Goal: Task Accomplishment & Management: Complete application form

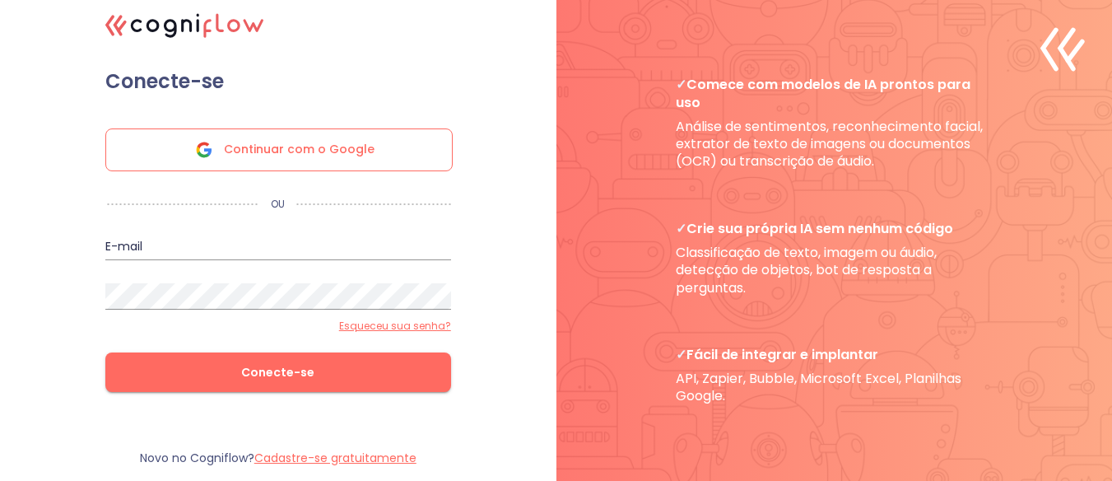
click at [354, 150] on font "Continuar com o Google" at bounding box center [299, 149] width 151 height 16
click at [344, 376] on span "Conecte-se" at bounding box center [278, 372] width 293 height 21
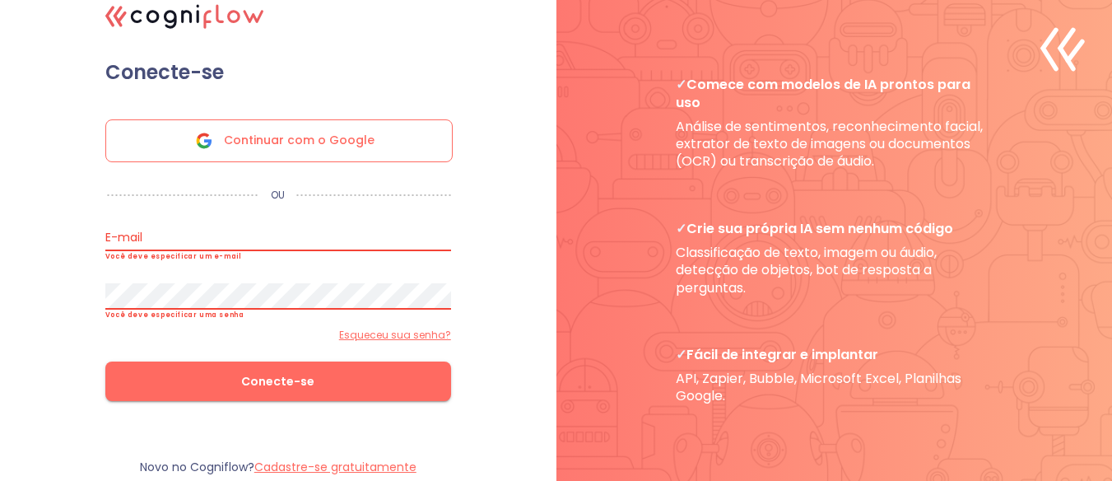
click at [225, 236] on input "email" at bounding box center [278, 238] width 346 height 26
click at [286, 148] on font "Continuar com o Google" at bounding box center [299, 140] width 151 height 16
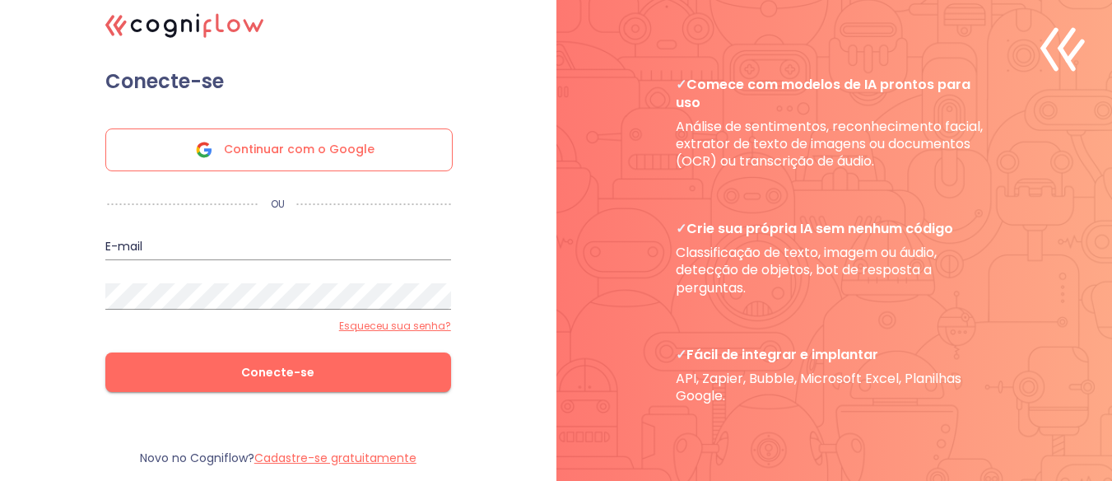
click at [1038, 21] on div at bounding box center [834, 240] width 556 height 481
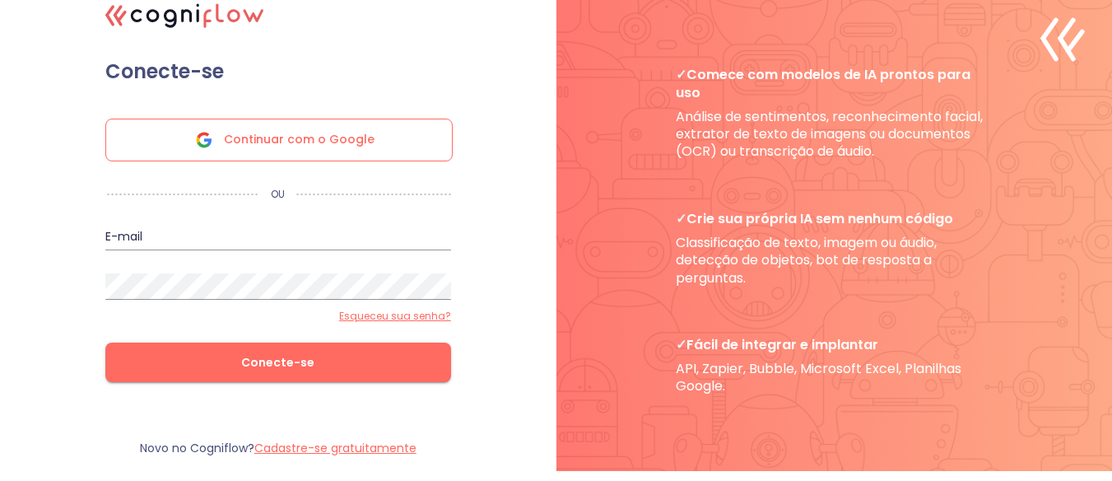
scroll to position [16, 0]
click at [363, 443] on font "Cadastre-se gratuitamente" at bounding box center [335, 447] width 162 height 16
click at [356, 449] on font "Cadastre-se gratuitamente" at bounding box center [335, 447] width 162 height 16
click at [362, 443] on font "Cadastre-se gratuitamente" at bounding box center [335, 447] width 162 height 16
click at [363, 443] on font "Cadastre-se gratuitamente" at bounding box center [335, 447] width 162 height 16
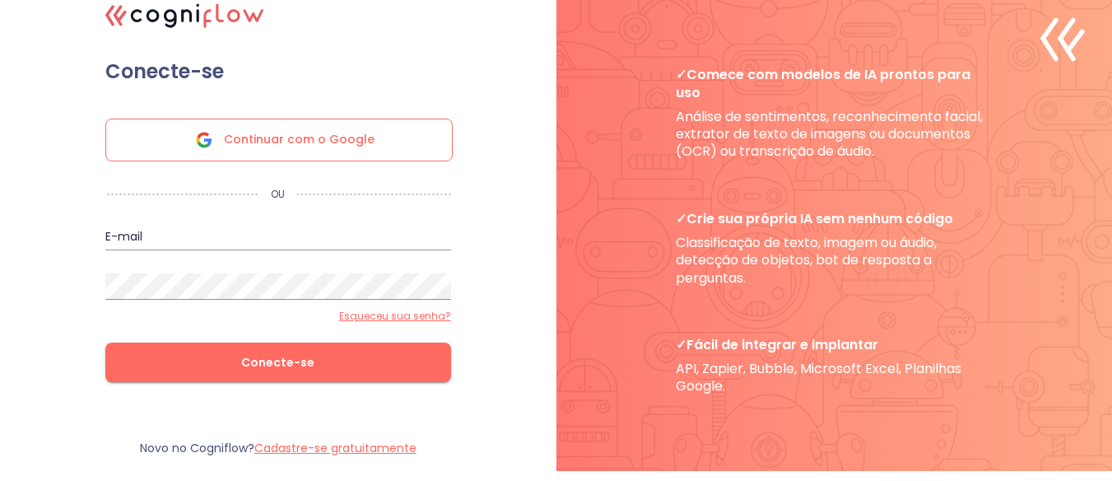
click at [320, 445] on font "Cadastre-se gratuitamente" at bounding box center [335, 447] width 162 height 16
click at [322, 445] on font "Cadastre-se gratuitamente" at bounding box center [335, 447] width 162 height 16
click at [304, 353] on font "Conecte-se" at bounding box center [277, 362] width 73 height 21
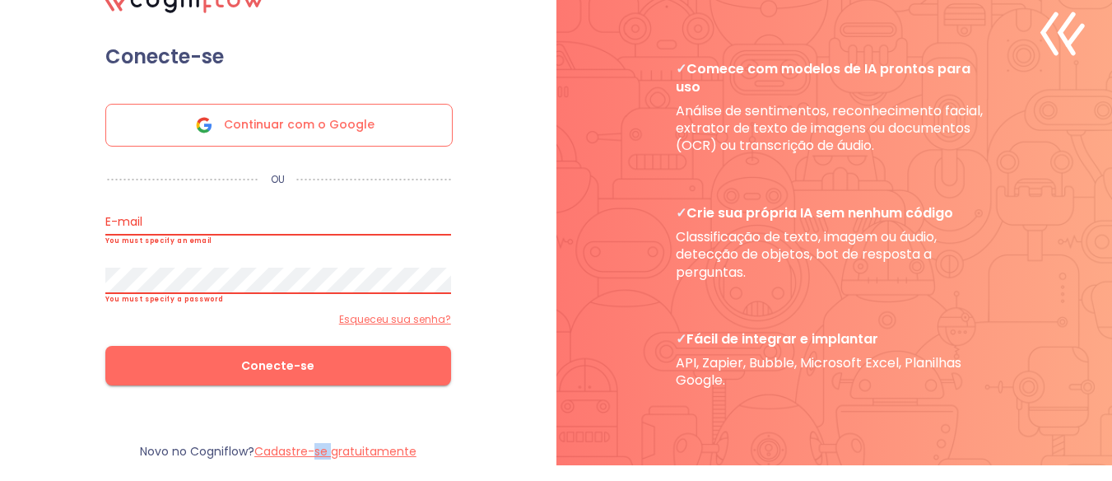
scroll to position [7, 0]
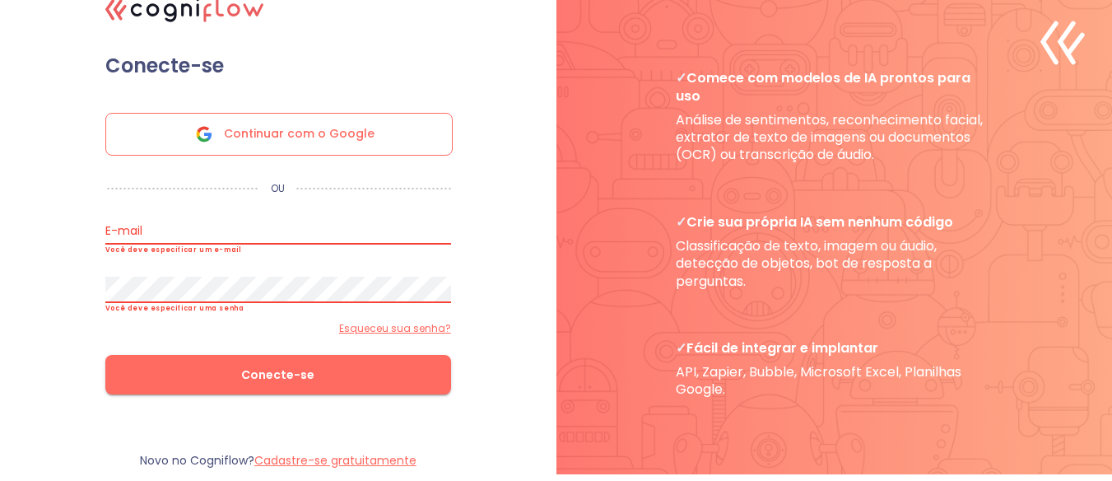
click at [260, 240] on input "email" at bounding box center [278, 231] width 346 height 26
click at [404, 138] on div "Continuar com o Google" at bounding box center [278, 134] width 347 height 43
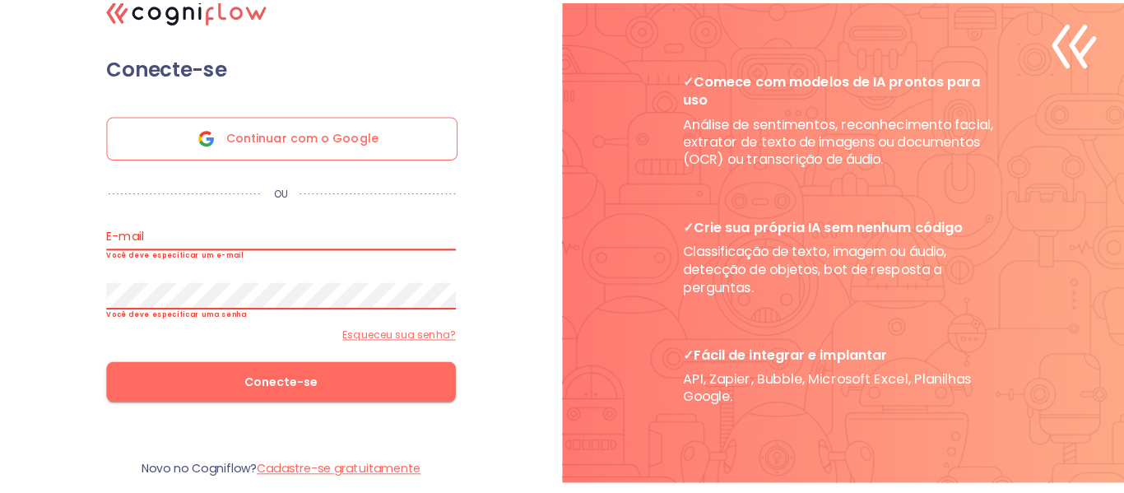
scroll to position [0, 0]
